Goal: Task Accomplishment & Management: Use online tool/utility

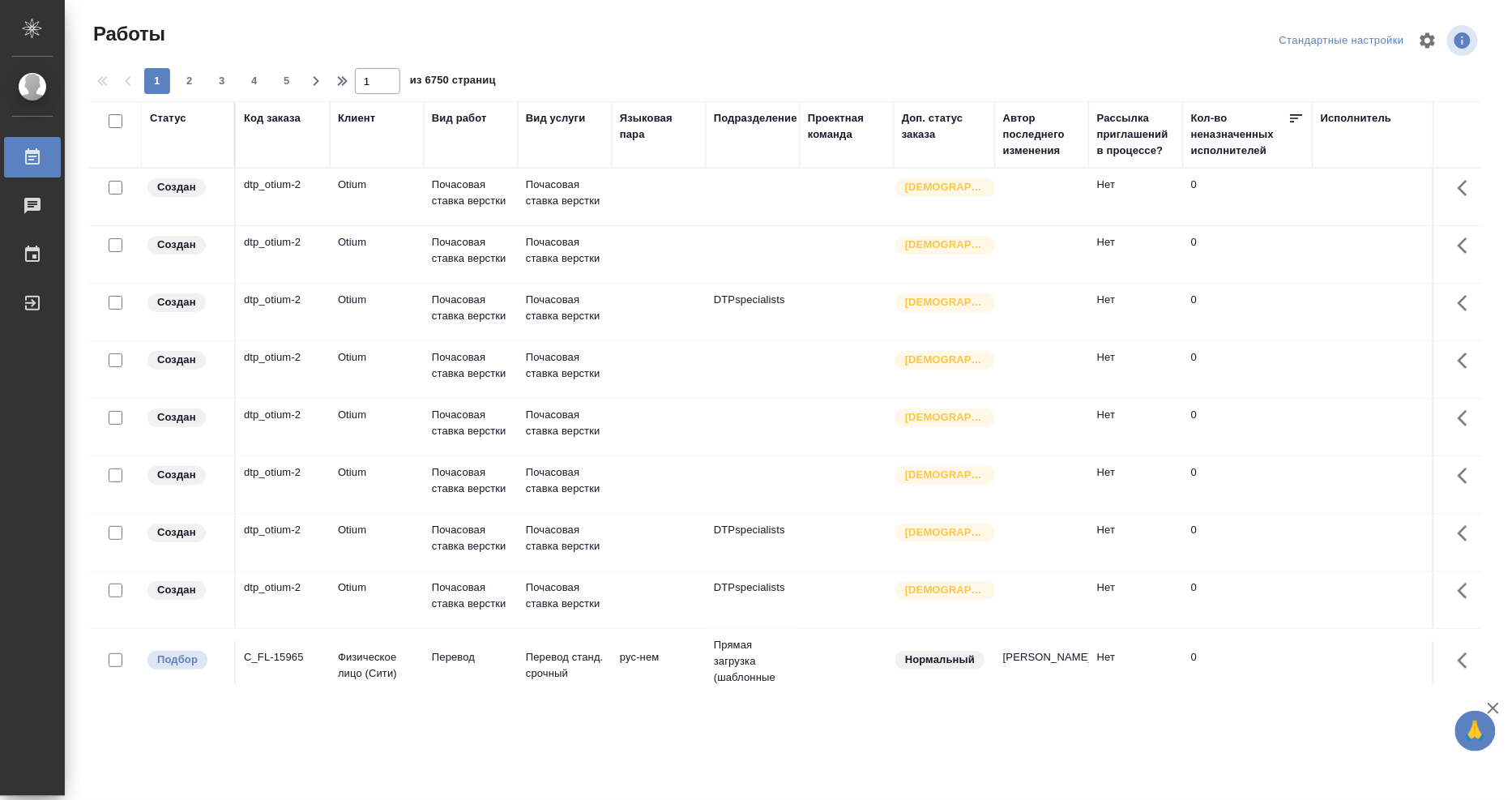
click at [1342, 121] on div "Исполнитель" at bounding box center [1356, 119] width 71 height 16
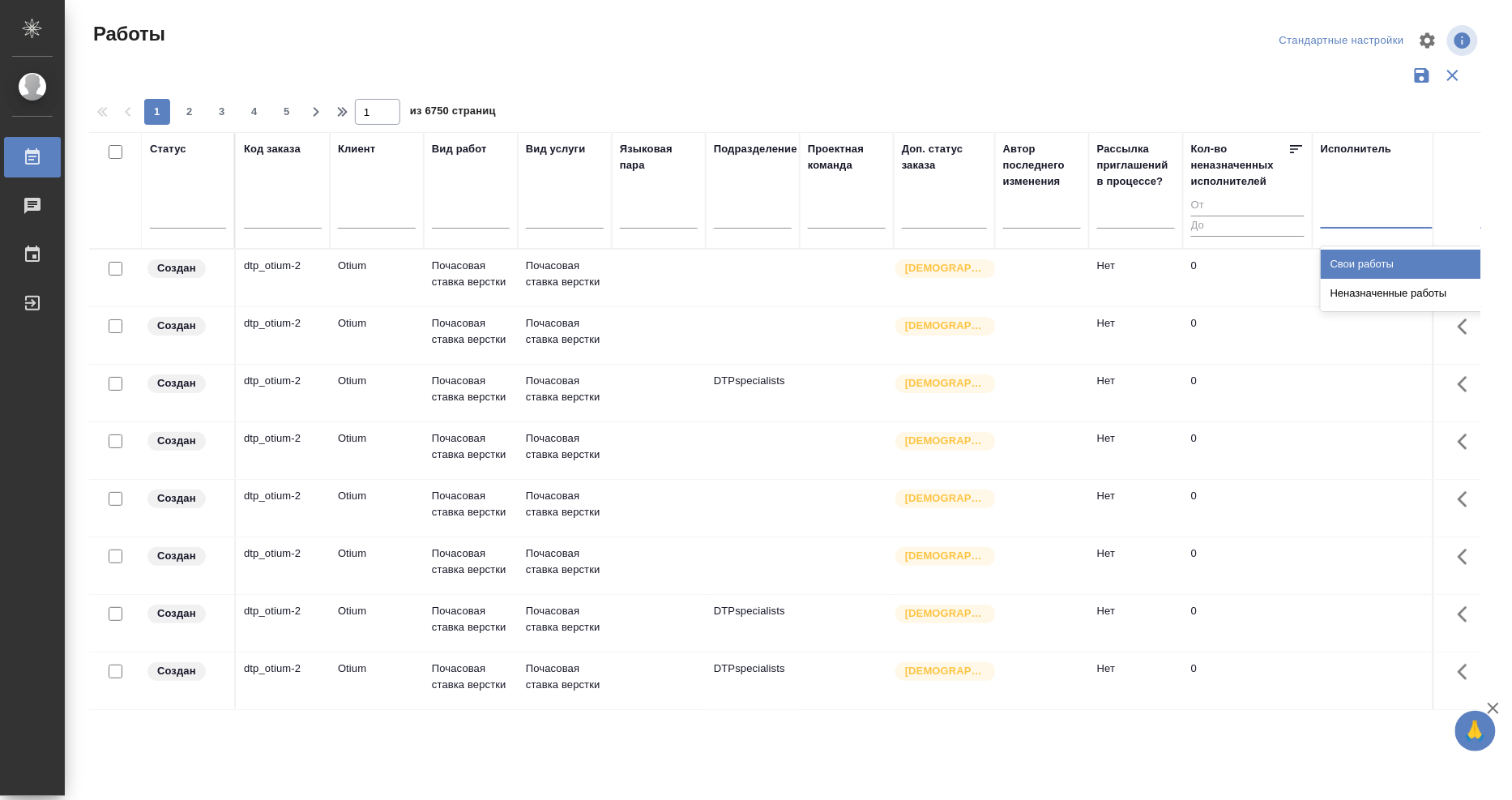
click at [1342, 218] on div at bounding box center [1426, 212] width 210 height 23
click at [1327, 269] on div "Свои работы" at bounding box center [1442, 264] width 243 height 29
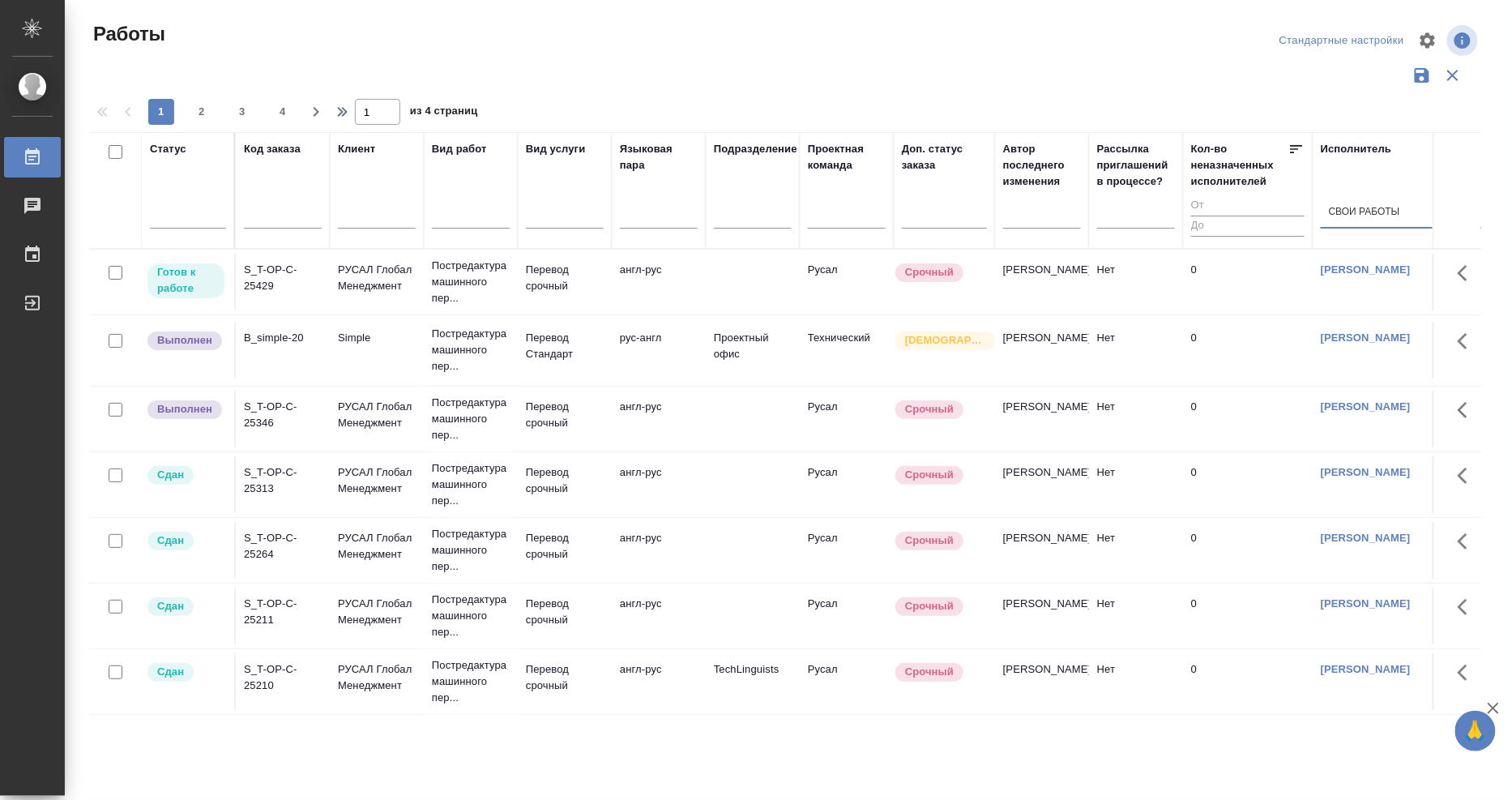
click at [283, 267] on div "S_T-OP-C-25429" at bounding box center [282, 278] width 78 height 32
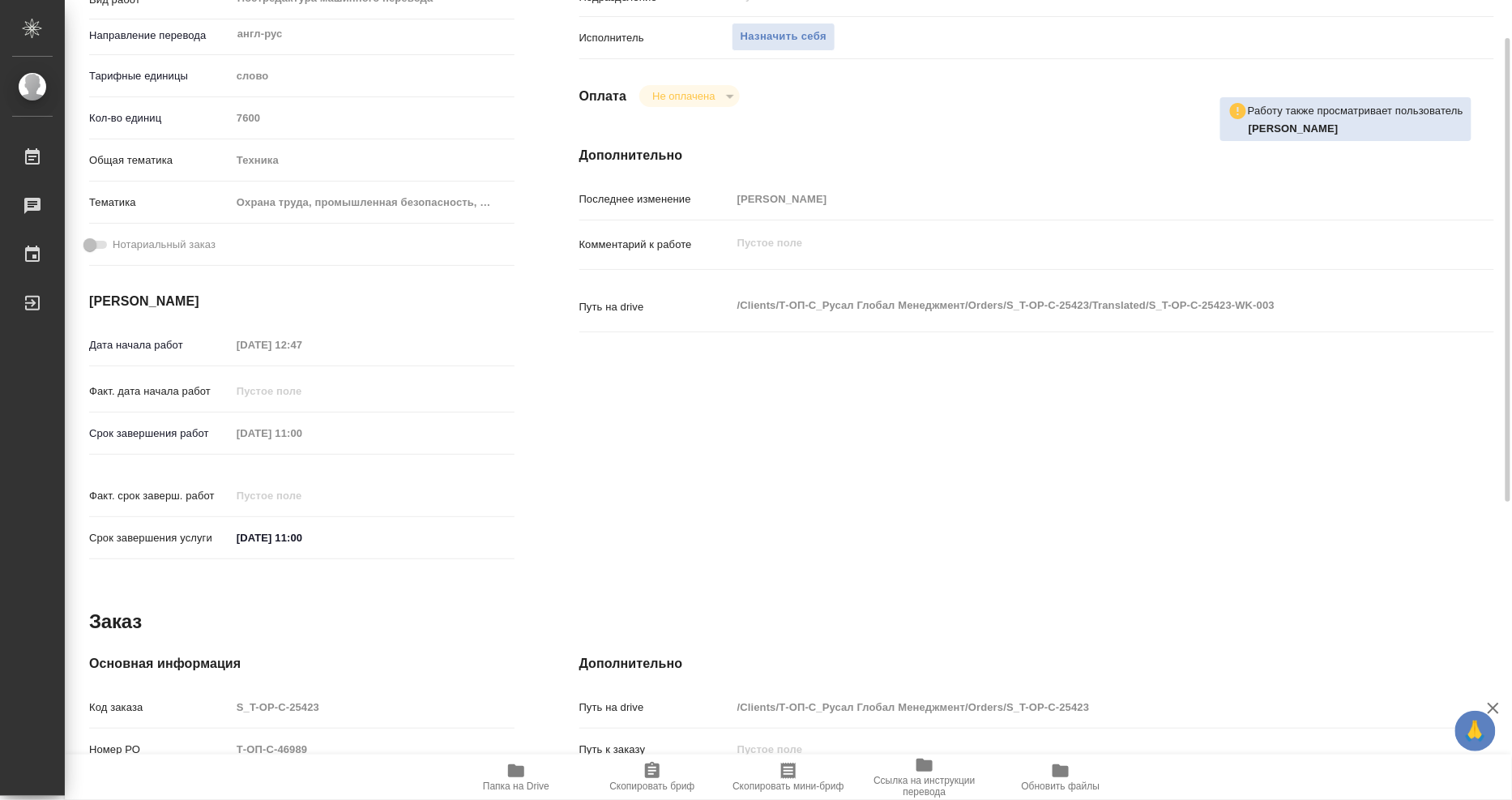
scroll to position [131, 0]
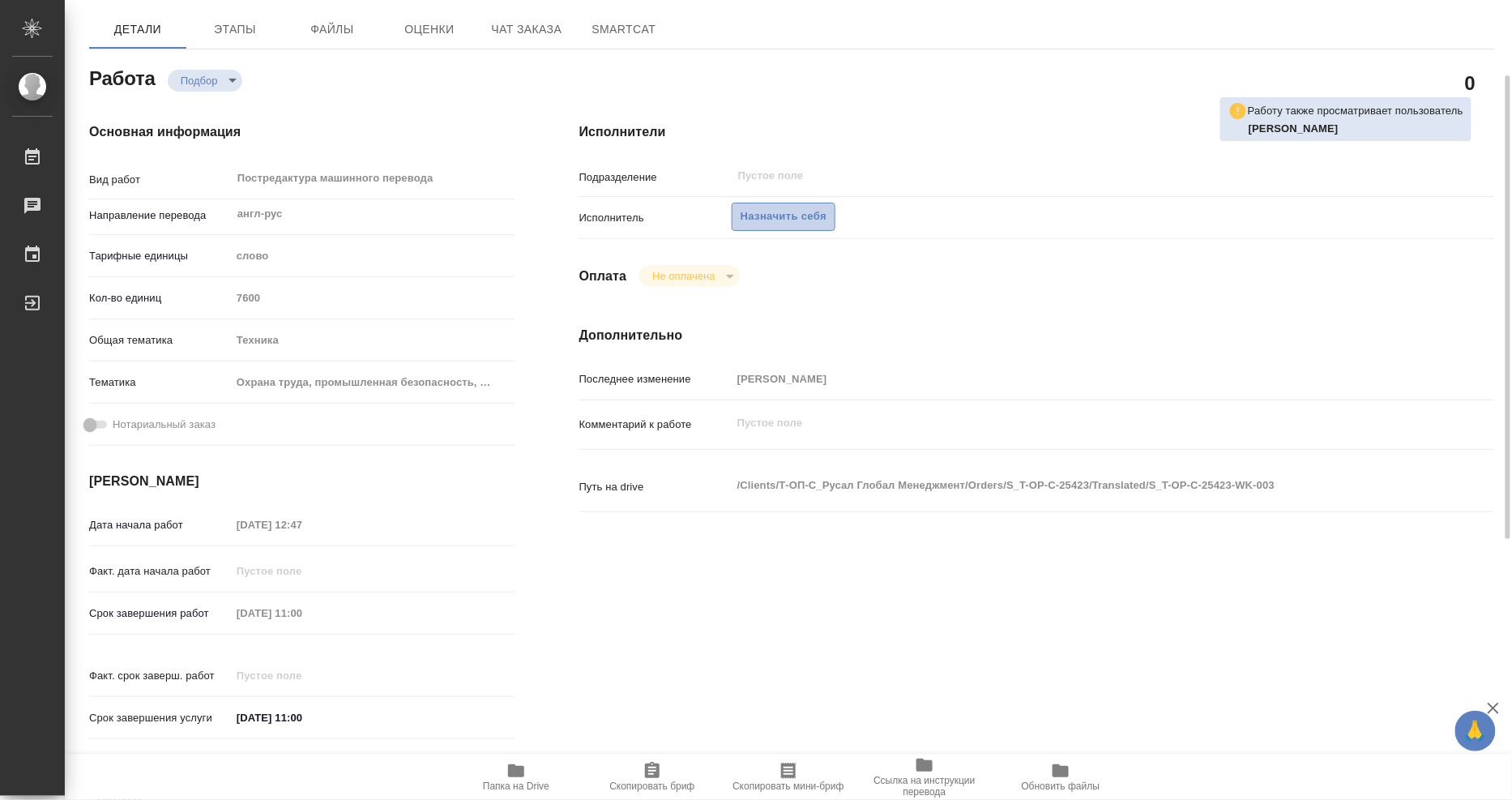
click at [795, 208] on span "Назначить себя" at bounding box center [784, 217] width 86 height 19
